Goal: Information Seeking & Learning: Find contact information

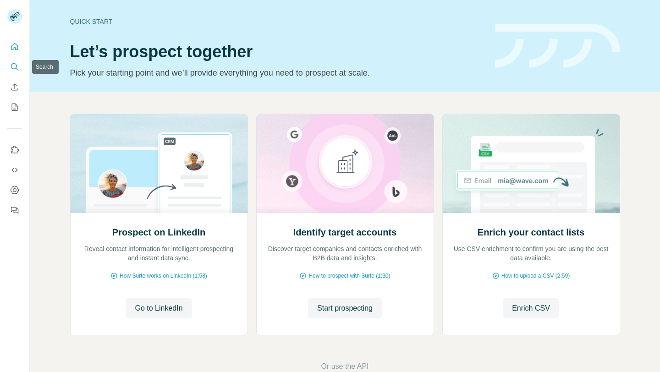
click at [15, 65] on icon "Search" at bounding box center [14, 66] width 9 height 9
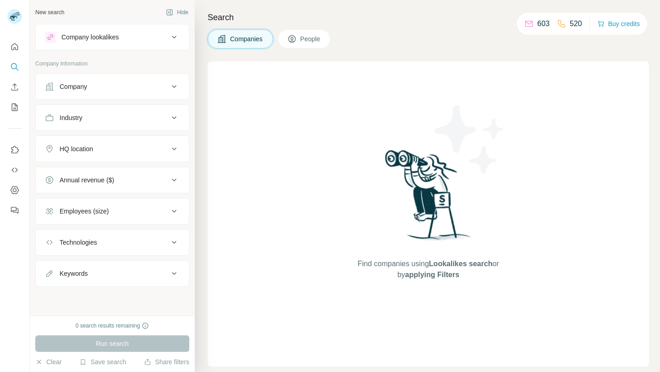
click at [168, 78] on button "Company" at bounding box center [112, 87] width 153 height 22
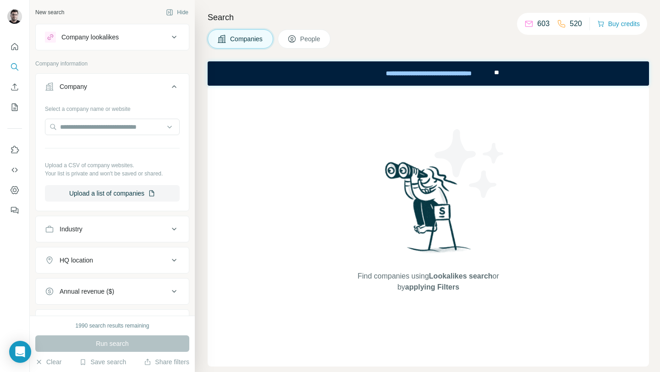
click at [88, 230] on div "Industry" at bounding box center [107, 229] width 124 height 9
click at [90, 251] on input at bounding box center [107, 252] width 113 height 10
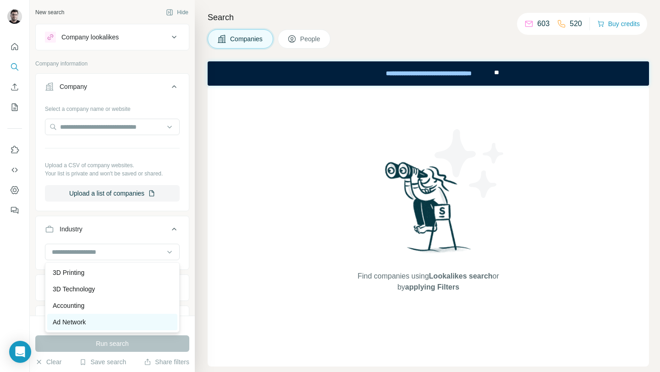
click at [79, 315] on div "Ad Network" at bounding box center [112, 322] width 130 height 17
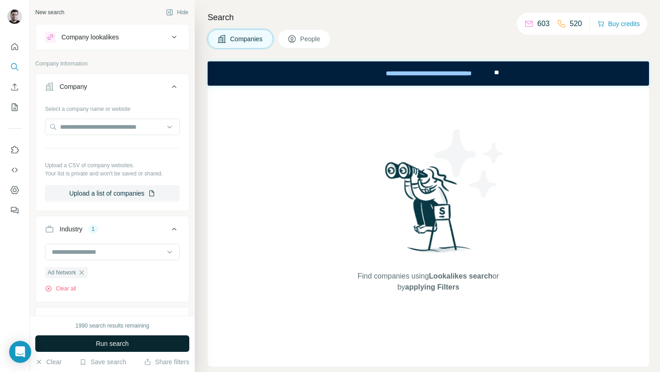
click at [89, 341] on button "Run search" at bounding box center [112, 344] width 154 height 17
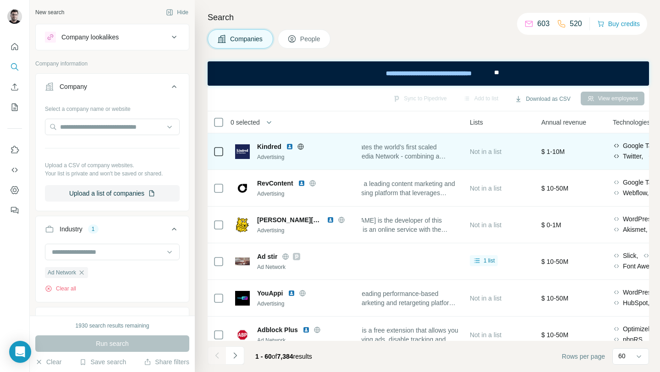
scroll to position [0, 255]
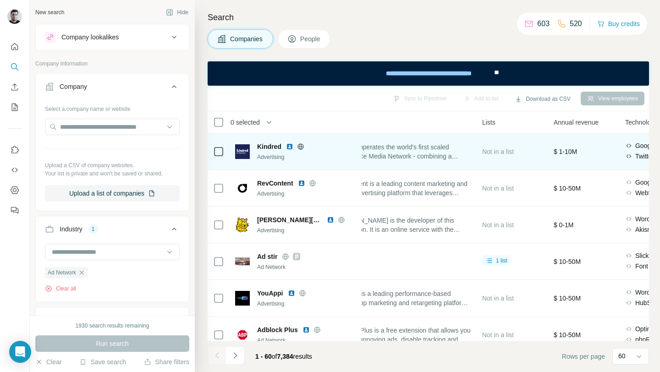
click at [419, 153] on span "Kindred operates the world’s first scaled Commerce Media Network - combining a …" at bounding box center [404, 152] width 136 height 18
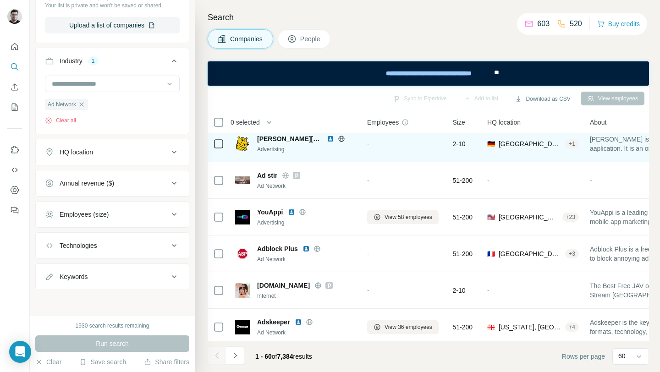
scroll to position [0, 0]
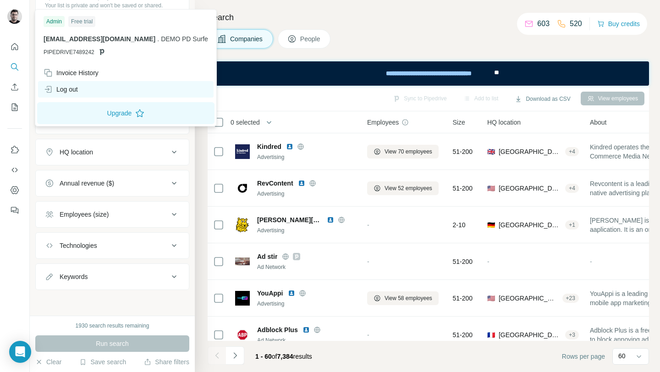
click at [68, 87] on div "Log out" at bounding box center [61, 89] width 34 height 9
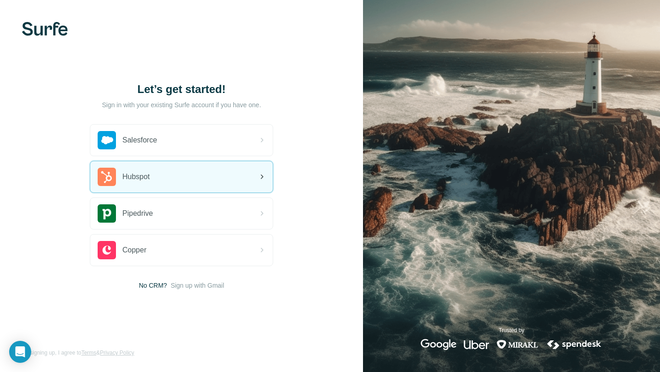
click at [183, 172] on div "Hubspot" at bounding box center [181, 176] width 183 height 31
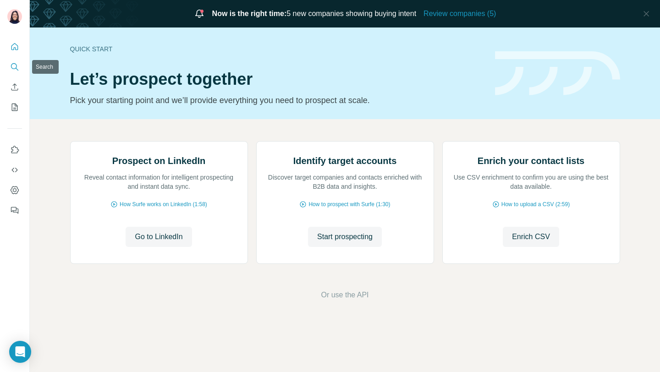
click at [17, 68] on icon "Search" at bounding box center [14, 66] width 9 height 9
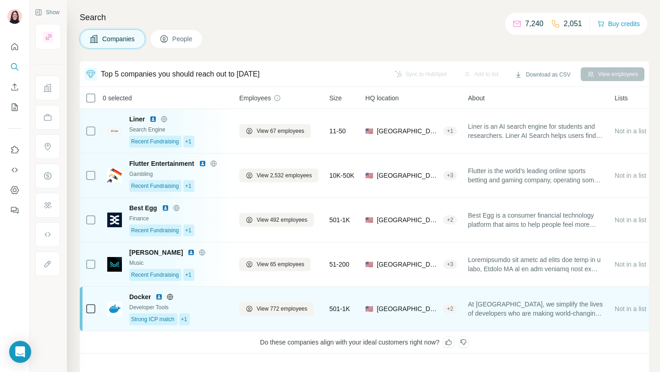
click at [218, 327] on td "Docker Developer Tools Strong ICP match +1" at bounding box center [168, 309] width 132 height 44
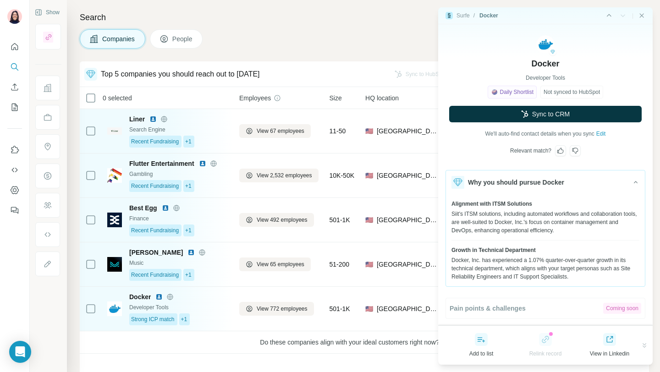
scroll to position [37, 0]
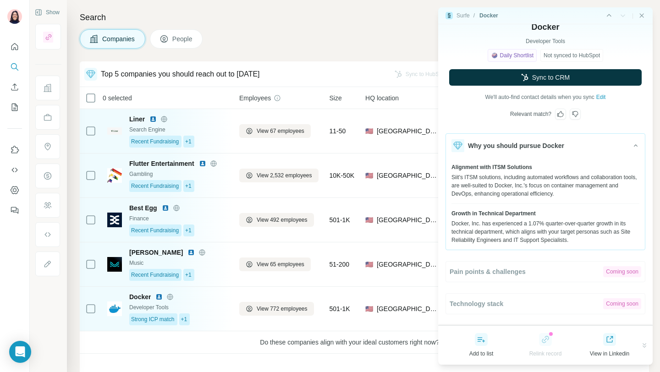
click at [560, 112] on icon at bounding box center [560, 114] width 7 height 7
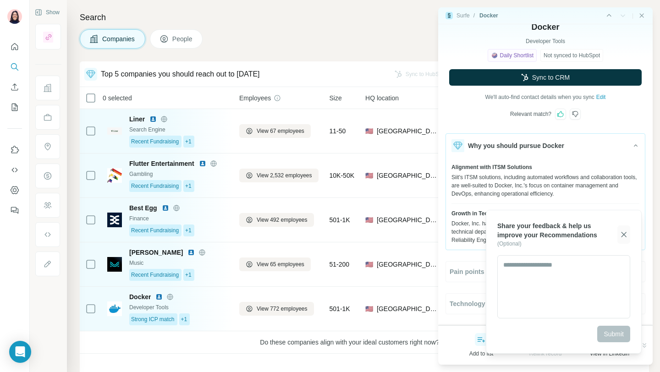
click at [628, 237] on icon "button" at bounding box center [624, 234] width 9 height 9
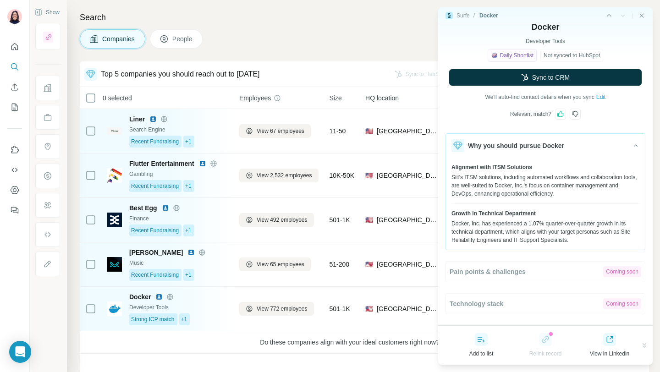
scroll to position [0, 0]
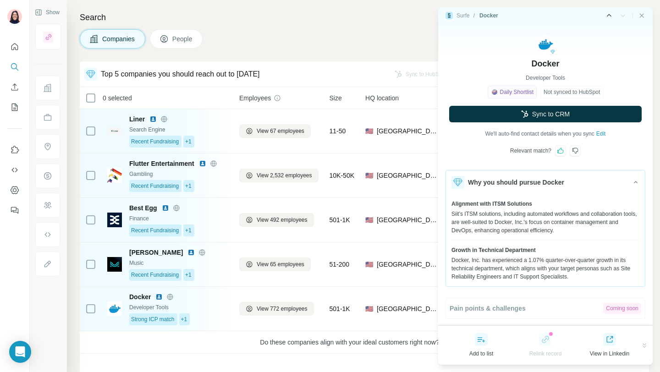
click at [607, 17] on icon "Side panel - Previous" at bounding box center [609, 15] width 5 height 3
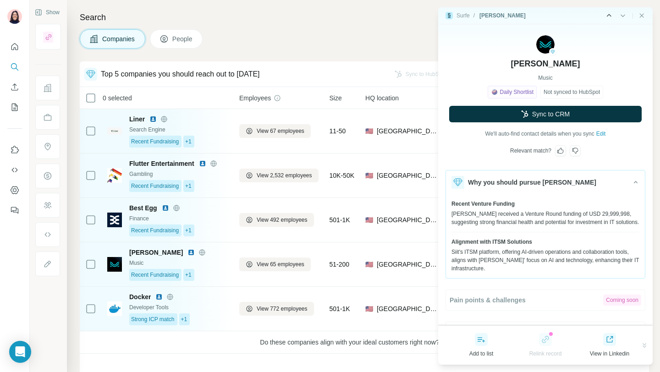
click at [607, 17] on icon "Side panel - Previous" at bounding box center [609, 15] width 5 height 3
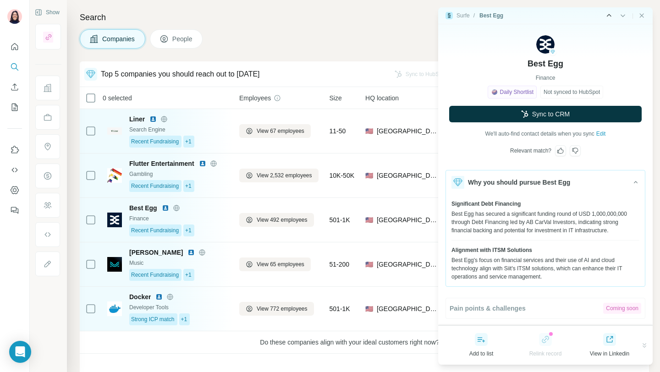
click at [607, 17] on icon "Side panel - Previous" at bounding box center [609, 15] width 5 height 3
click at [646, 15] on div "Surfe / Flutter Entertainment |" at bounding box center [545, 15] width 215 height 17
click at [641, 13] on icon "Close side panel" at bounding box center [641, 15] width 7 height 7
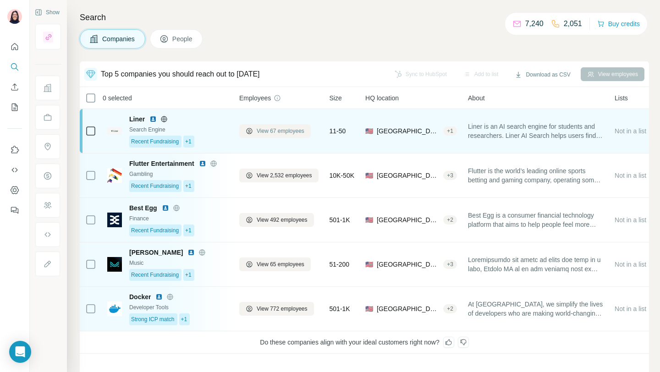
click at [268, 133] on span "View 67 employees" at bounding box center [281, 131] width 48 height 8
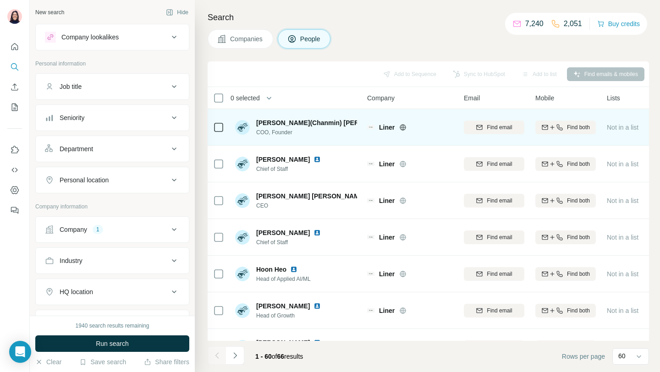
click at [219, 122] on icon at bounding box center [218, 127] width 11 height 11
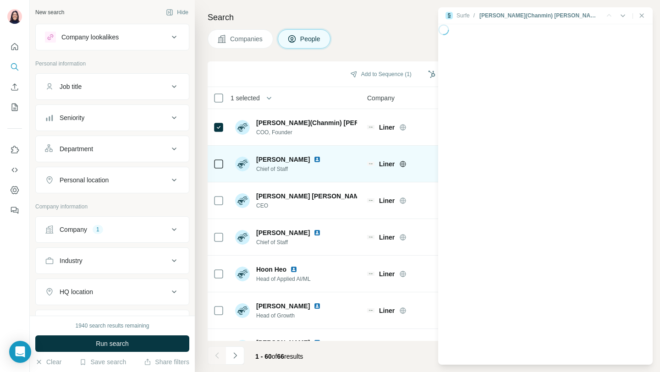
click at [219, 170] on div at bounding box center [218, 163] width 11 height 25
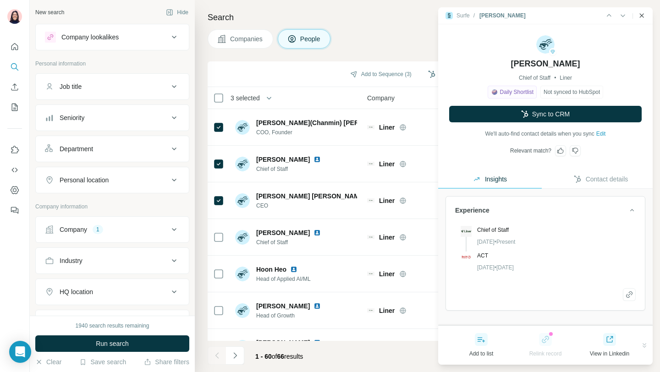
click at [642, 13] on icon "Close side panel" at bounding box center [641, 15] width 7 height 7
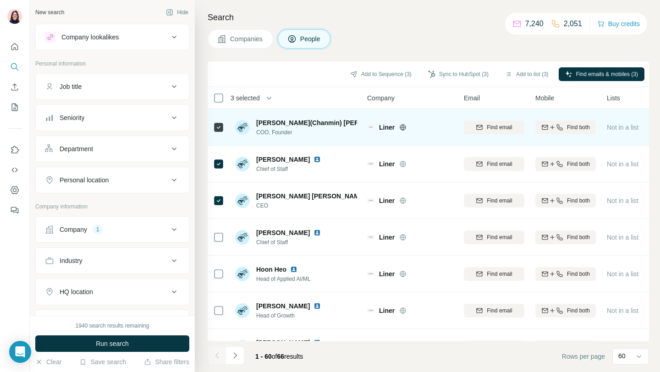
click at [296, 131] on span "COO, Founder" at bounding box center [306, 132] width 101 height 8
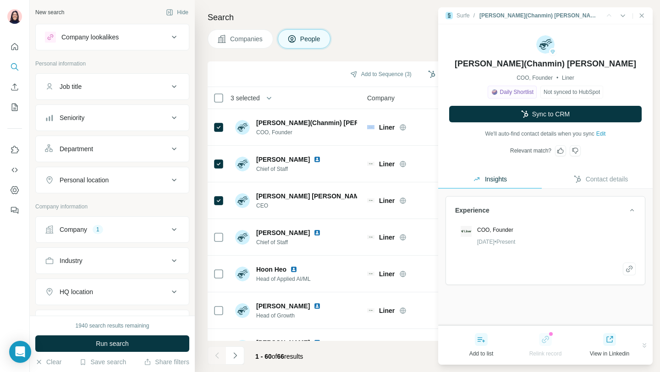
click at [579, 181] on button "Contact details" at bounding box center [601, 179] width 104 height 18
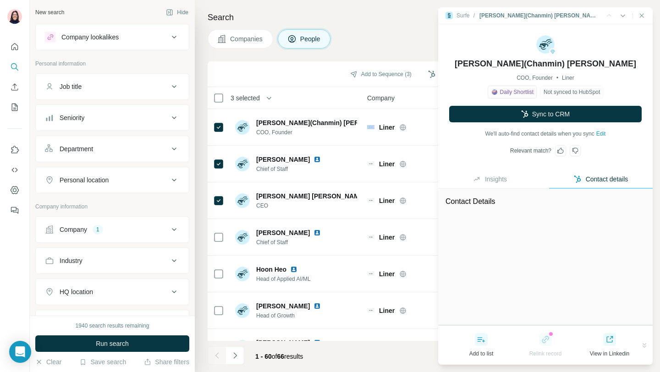
click at [509, 181] on button "Insights" at bounding box center [490, 179] width 104 height 18
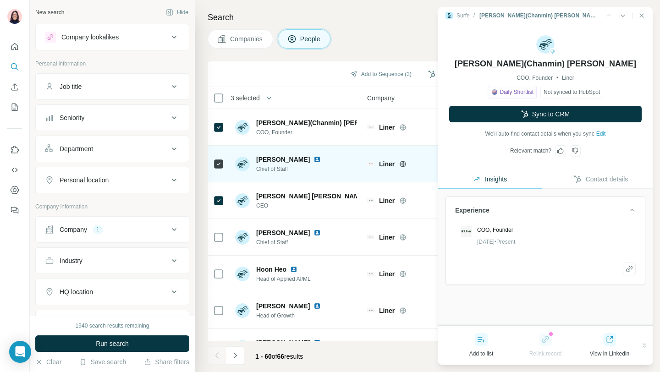
click at [297, 172] on span "Chief of Staff" at bounding box center [294, 169] width 76 height 8
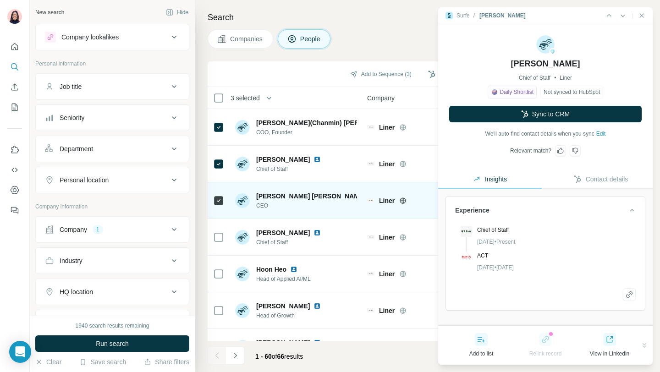
click at [300, 205] on span "CEO" at bounding box center [306, 206] width 101 height 8
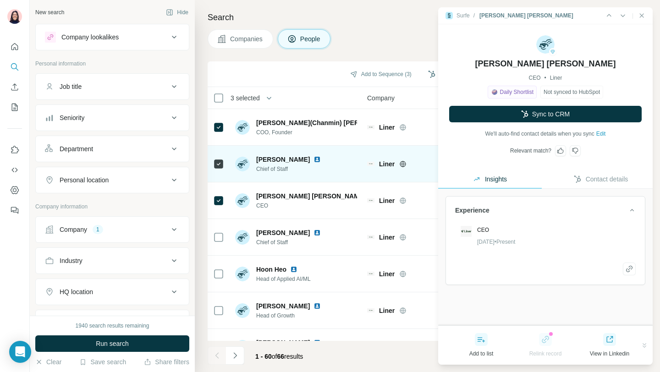
click at [298, 159] on span "Jeongmo Yang" at bounding box center [283, 159] width 54 height 9
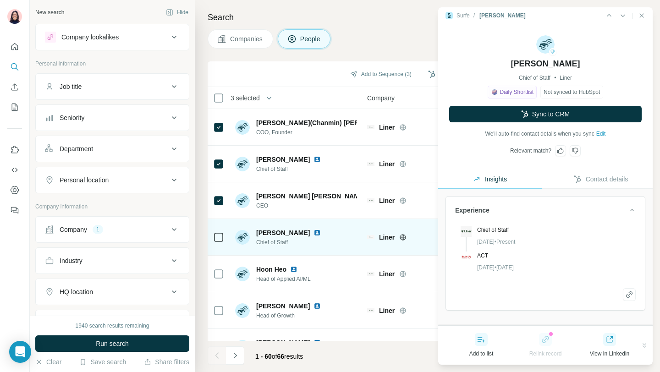
click at [293, 236] on div "Sunny Baik" at bounding box center [294, 232] width 76 height 9
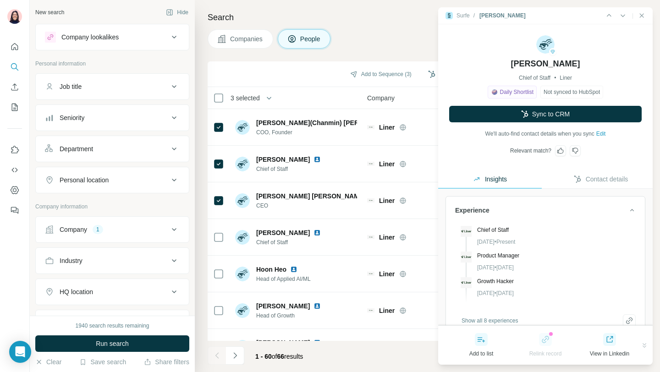
click at [595, 181] on span "Contact details" at bounding box center [607, 179] width 43 height 9
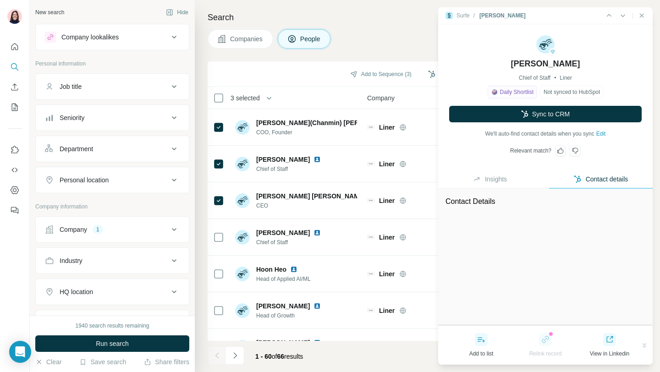
click at [500, 182] on span "Insights" at bounding box center [496, 179] width 22 height 9
